Goal: Task Accomplishment & Management: Complete application form

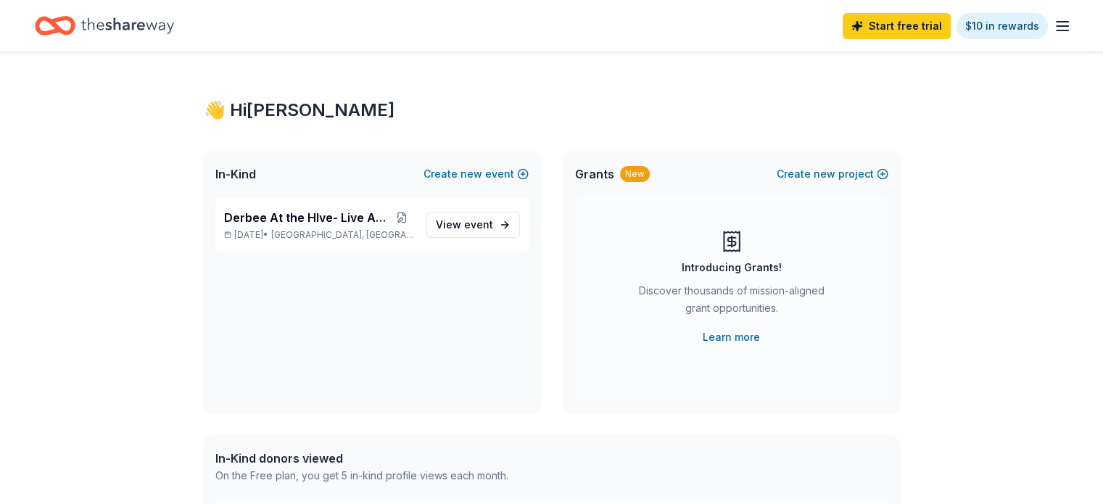
click at [1054, 23] on icon "button" at bounding box center [1062, 25] width 17 height 17
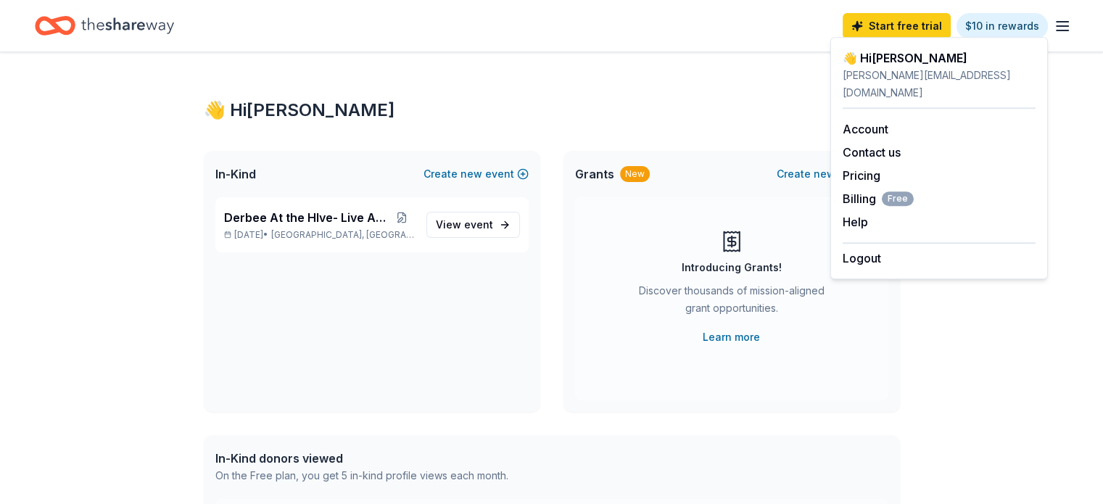
click at [774, 78] on div "👋 Hi [PERSON_NAME] In-Kind Create new event Derbee At the HIve- Live Auction [D…" at bounding box center [552, 461] width 742 height 818
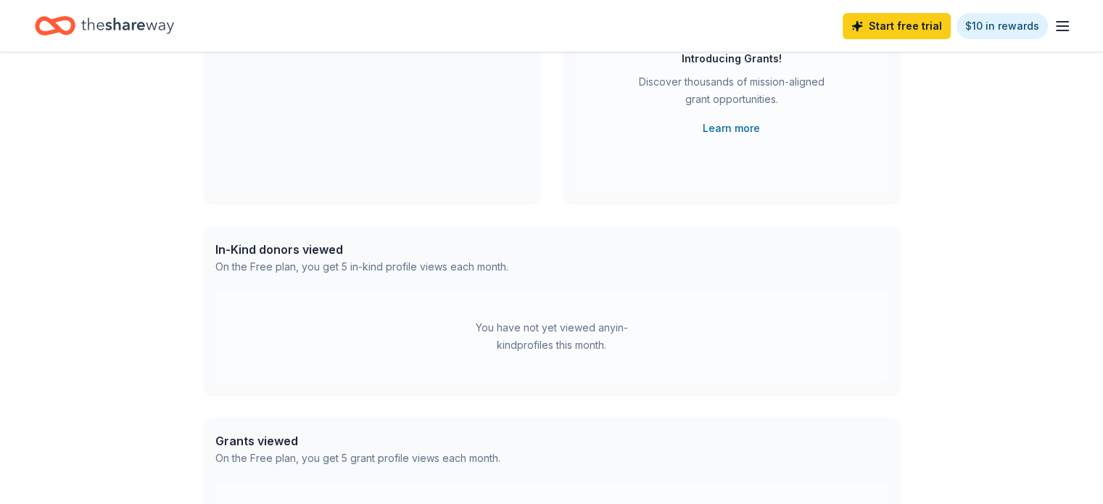
scroll to position [218, 0]
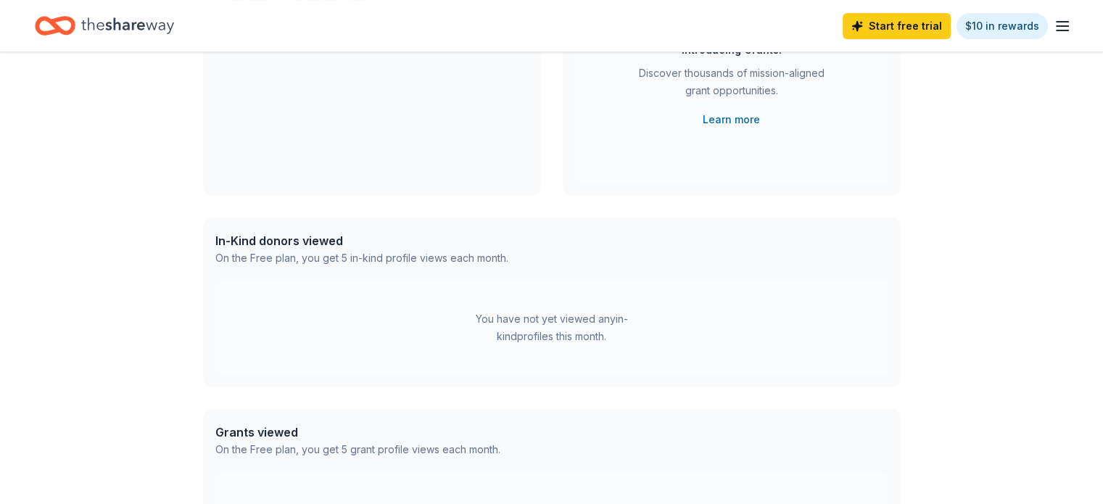
click at [545, 350] on div "You have not yet viewed any in-kind profiles this month." at bounding box center [551, 327] width 673 height 93
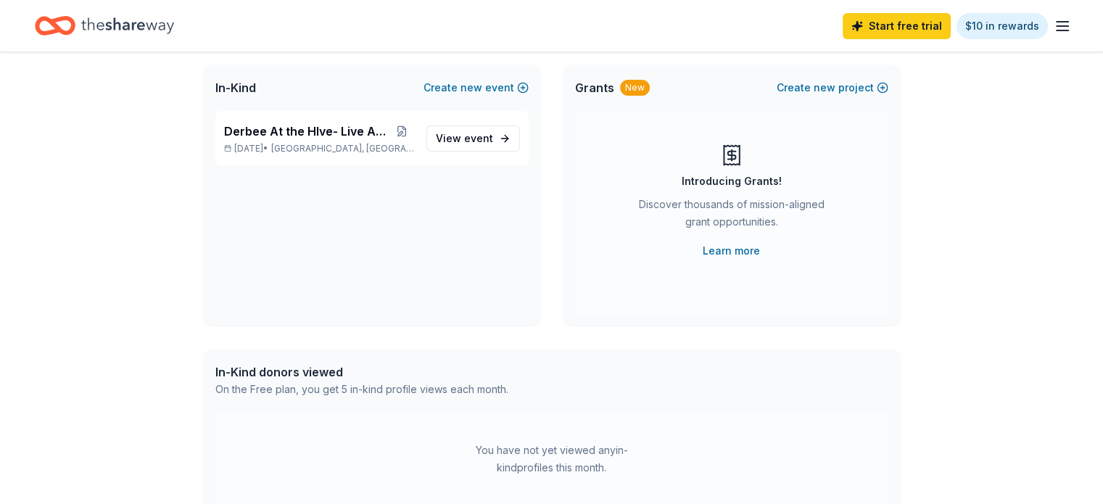
scroll to position [0, 0]
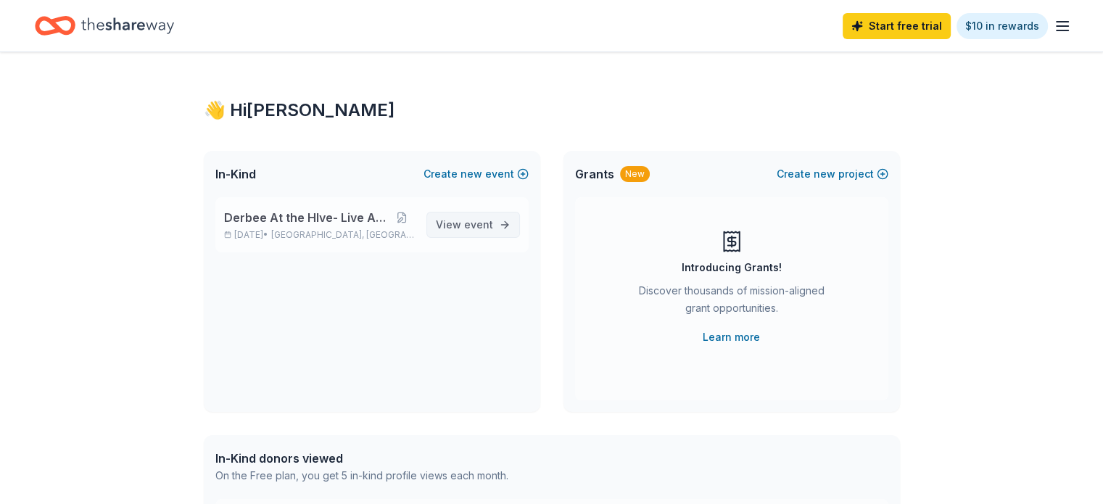
click at [490, 225] on span "event" at bounding box center [478, 224] width 29 height 12
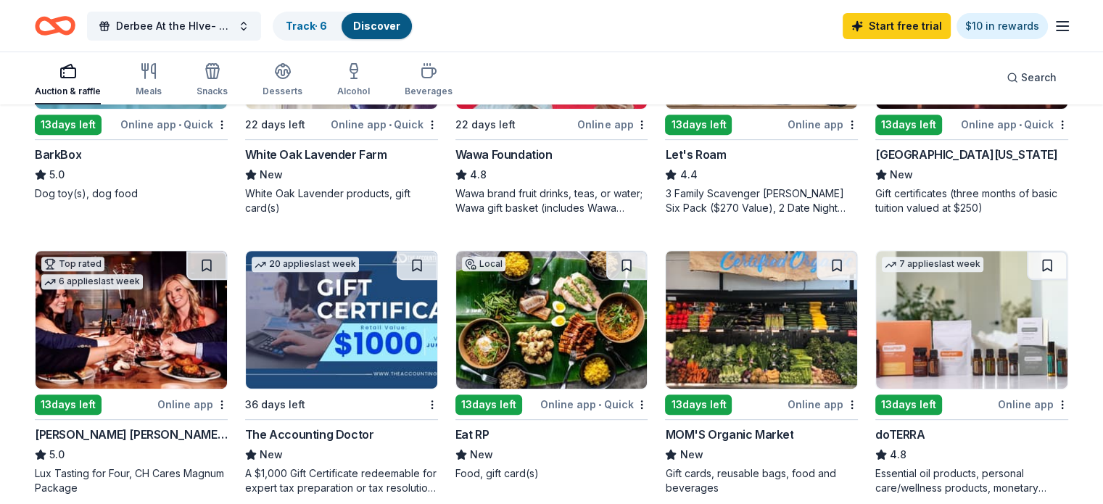
scroll to position [653, 0]
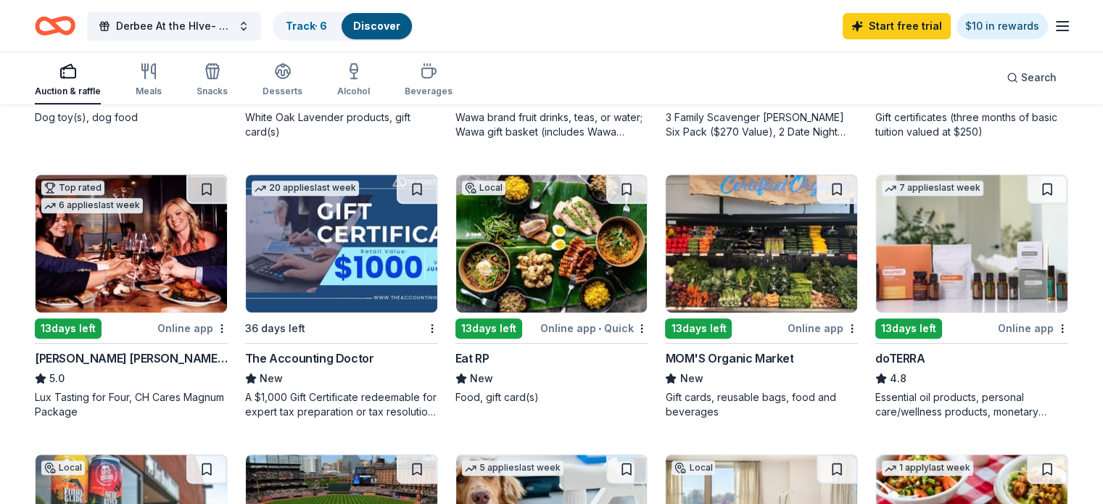
click at [160, 358] on div "Cooper's Hawk Winery and Restaurants" at bounding box center [131, 357] width 193 height 17
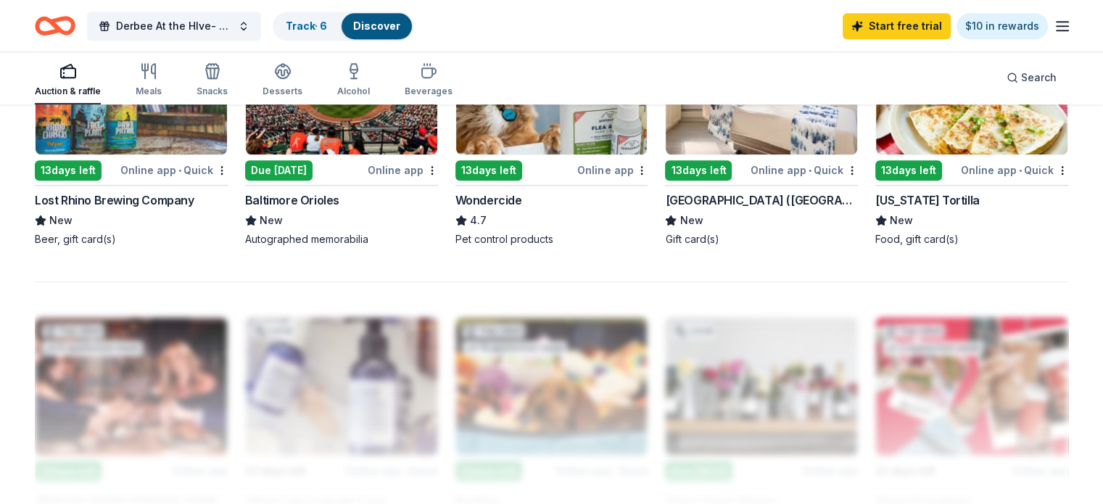
scroll to position [1015, 0]
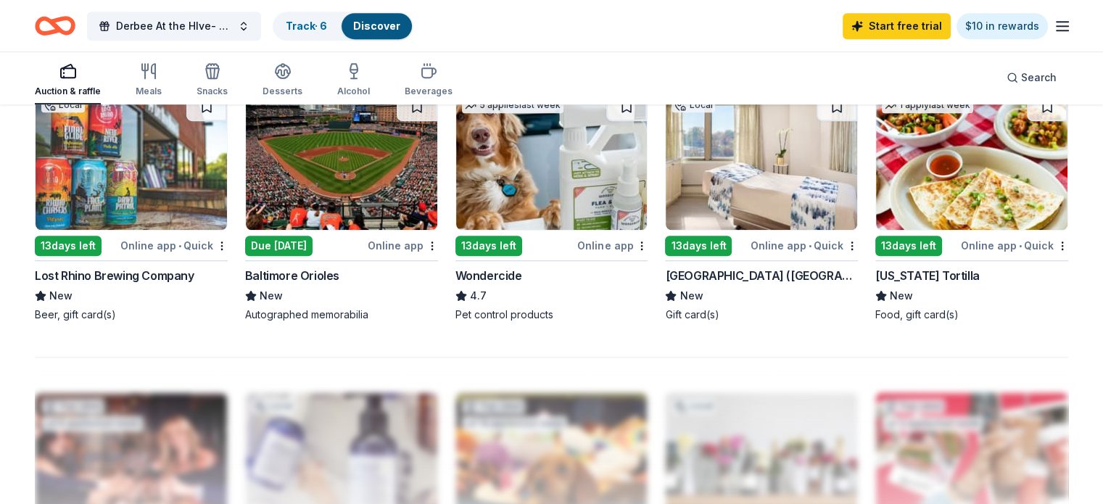
click at [323, 208] on img at bounding box center [341, 161] width 191 height 138
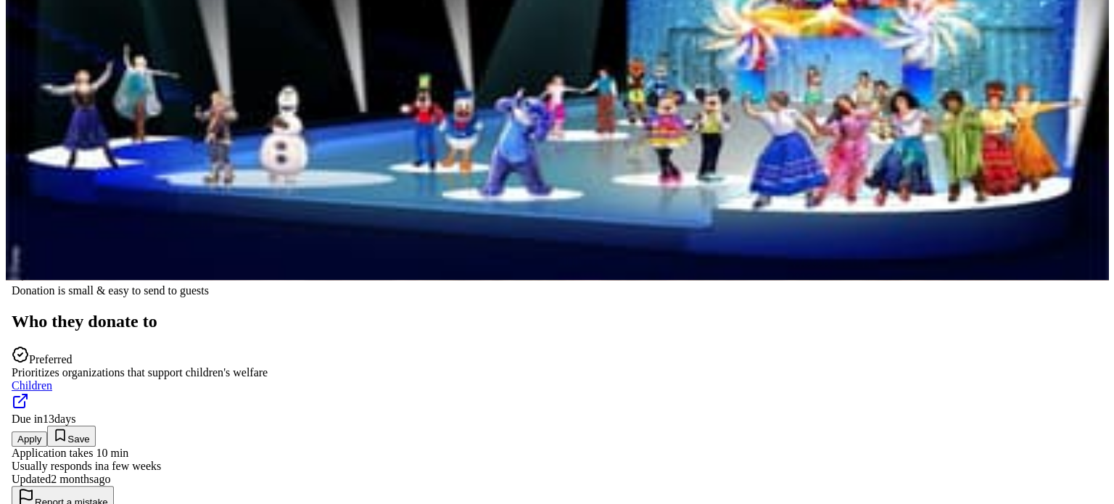
scroll to position [218, 0]
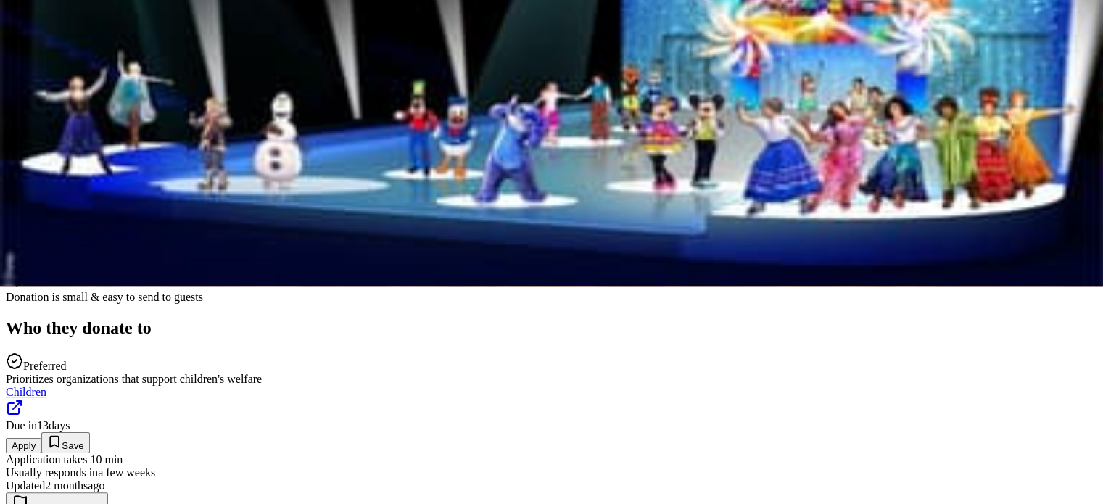
click at [41, 438] on button "Apply" at bounding box center [24, 445] width 36 height 15
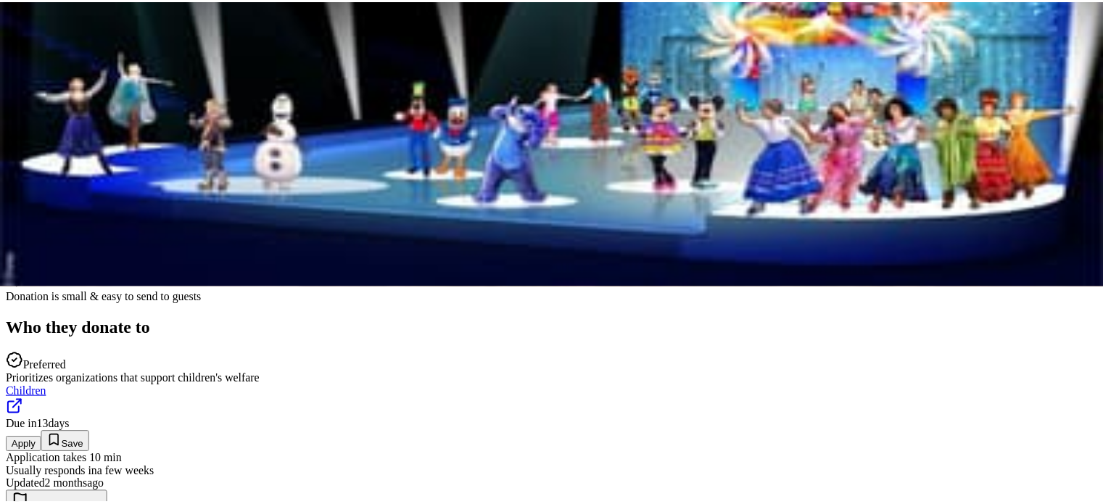
scroll to position [4, 0]
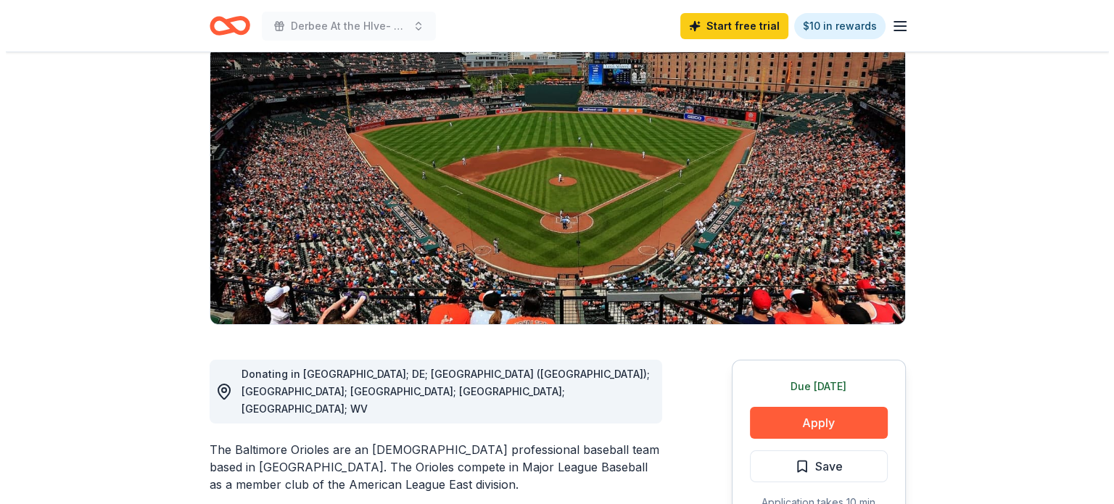
scroll to position [290, 0]
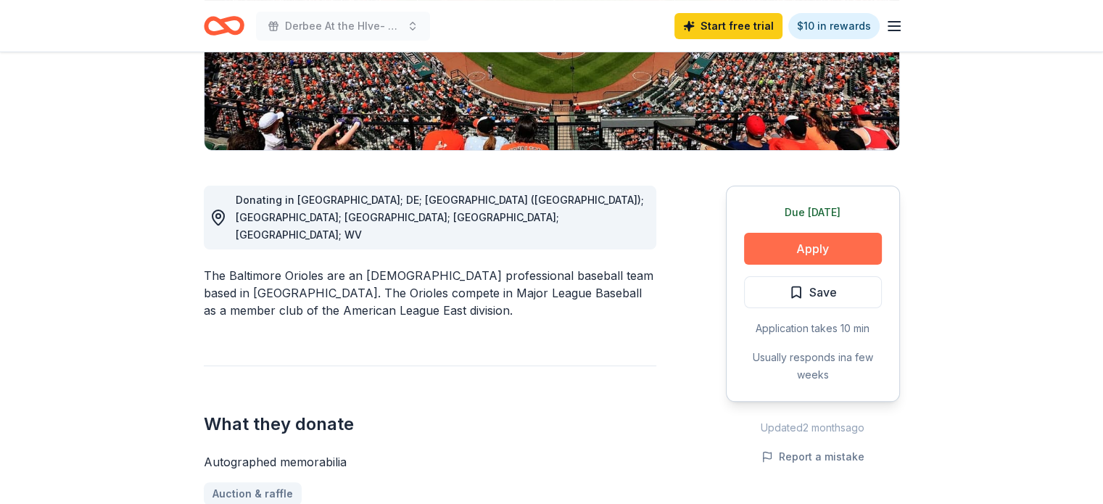
click at [786, 253] on button "Apply" at bounding box center [813, 249] width 138 height 32
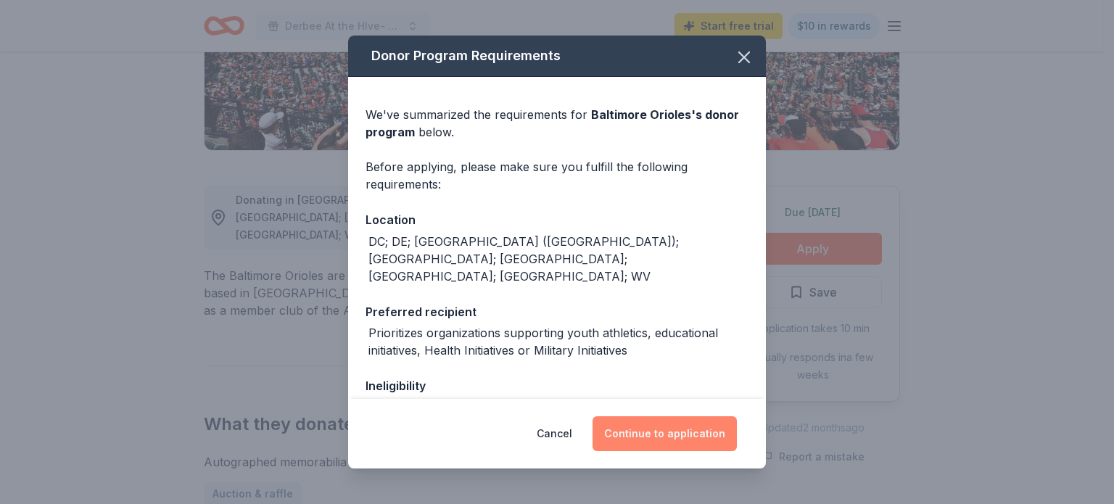
click at [673, 436] on button "Continue to application" at bounding box center [664, 433] width 144 height 35
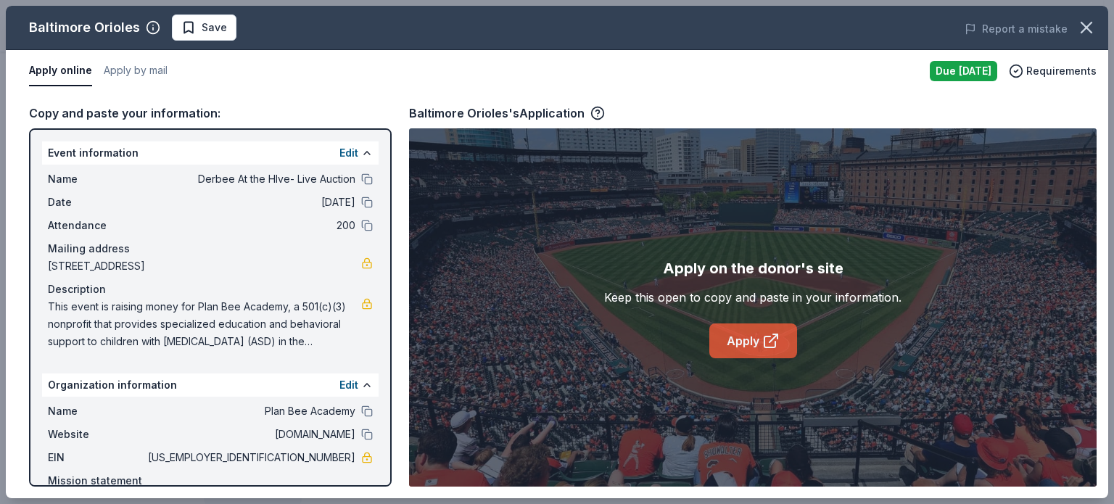
click at [743, 331] on link "Apply" at bounding box center [753, 340] width 88 height 35
